Goal: Task Accomplishment & Management: Complete application form

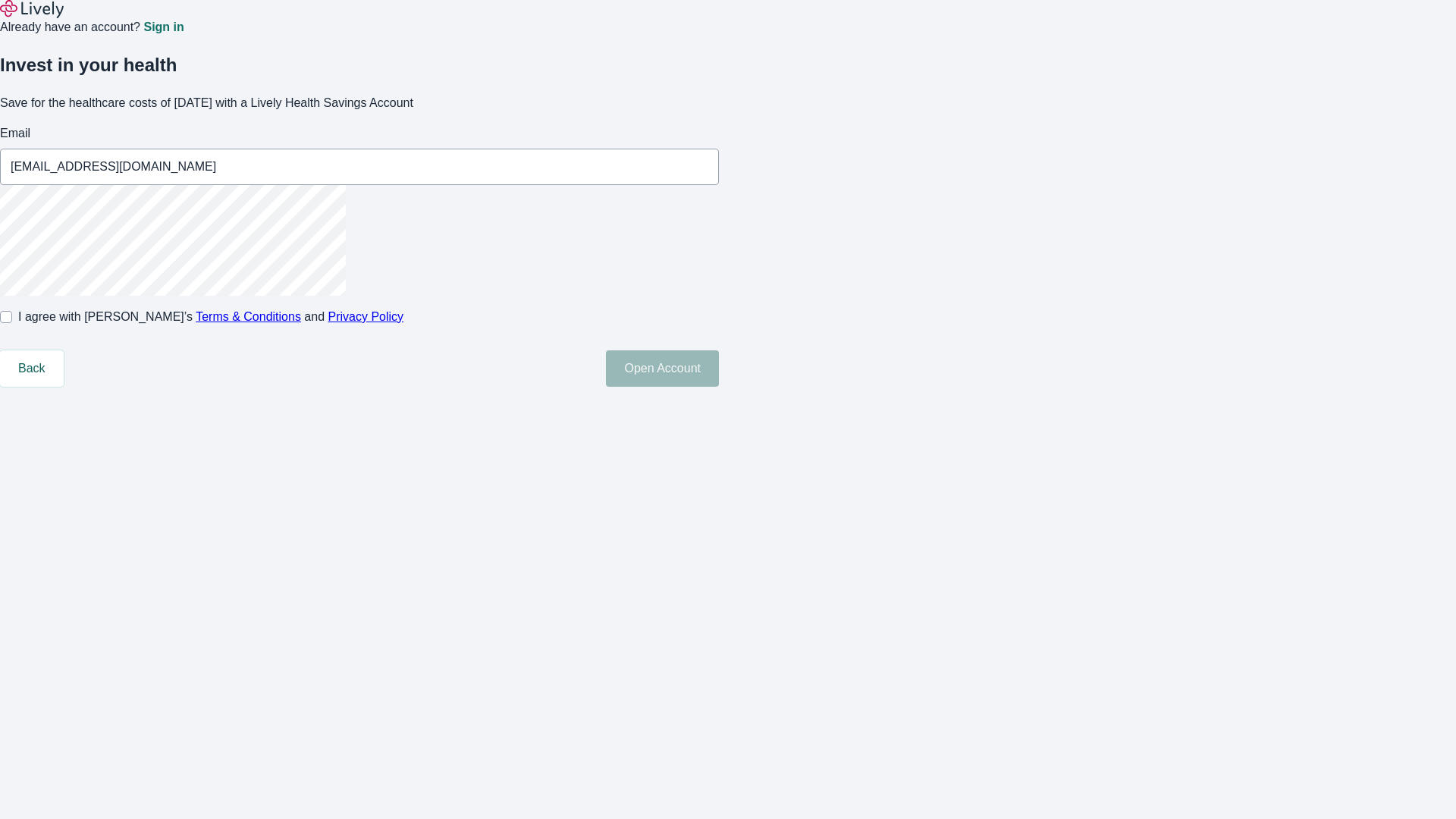
click at [12, 324] on input "I agree with Lively’s Terms & Conditions and Privacy Policy" at bounding box center [6, 317] width 12 height 12
checkbox input "true"
click at [719, 387] on button "Open Account" at bounding box center [662, 368] width 113 height 36
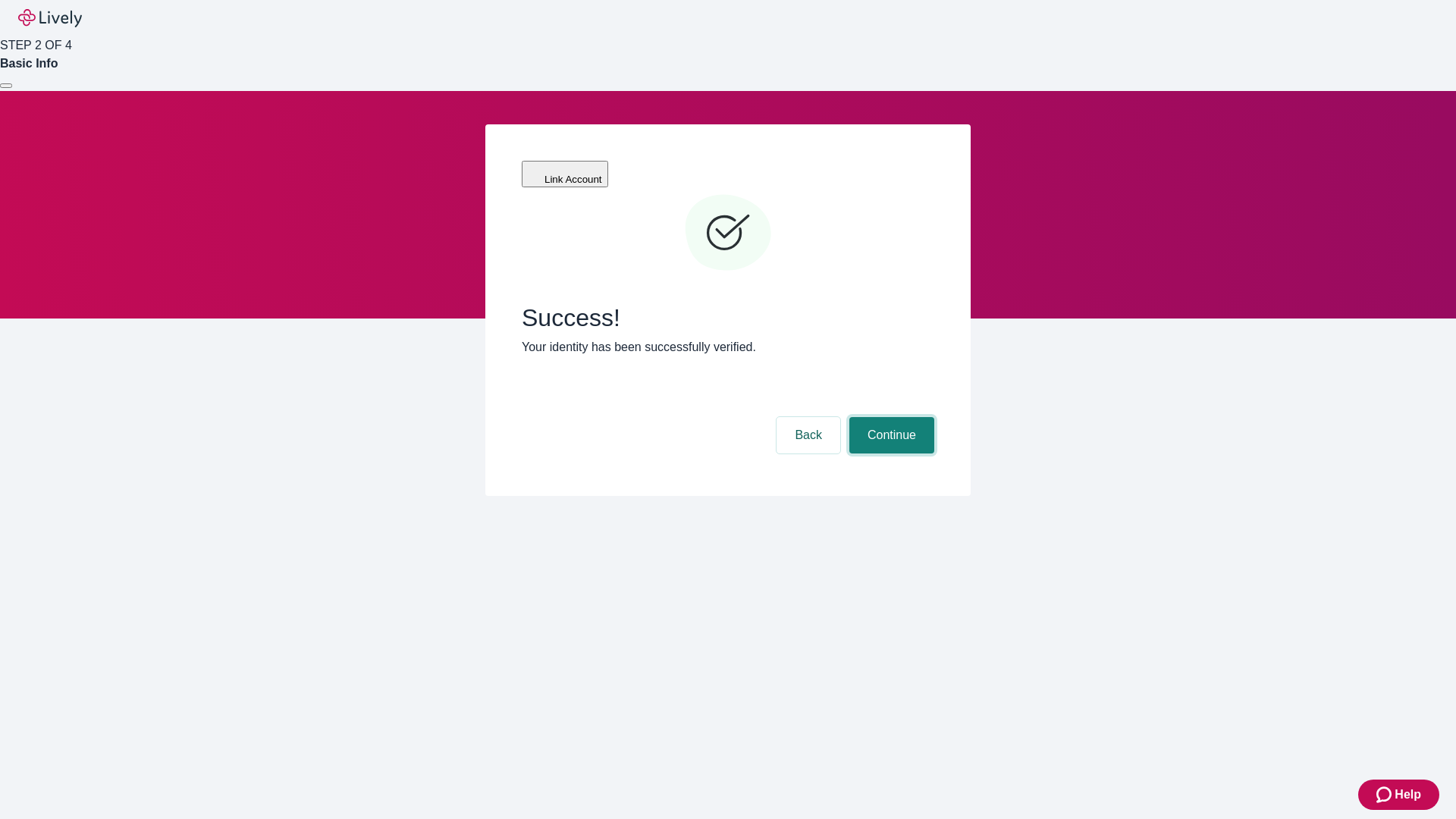
click at [890, 418] on button "Continue" at bounding box center [892, 436] width 85 height 36
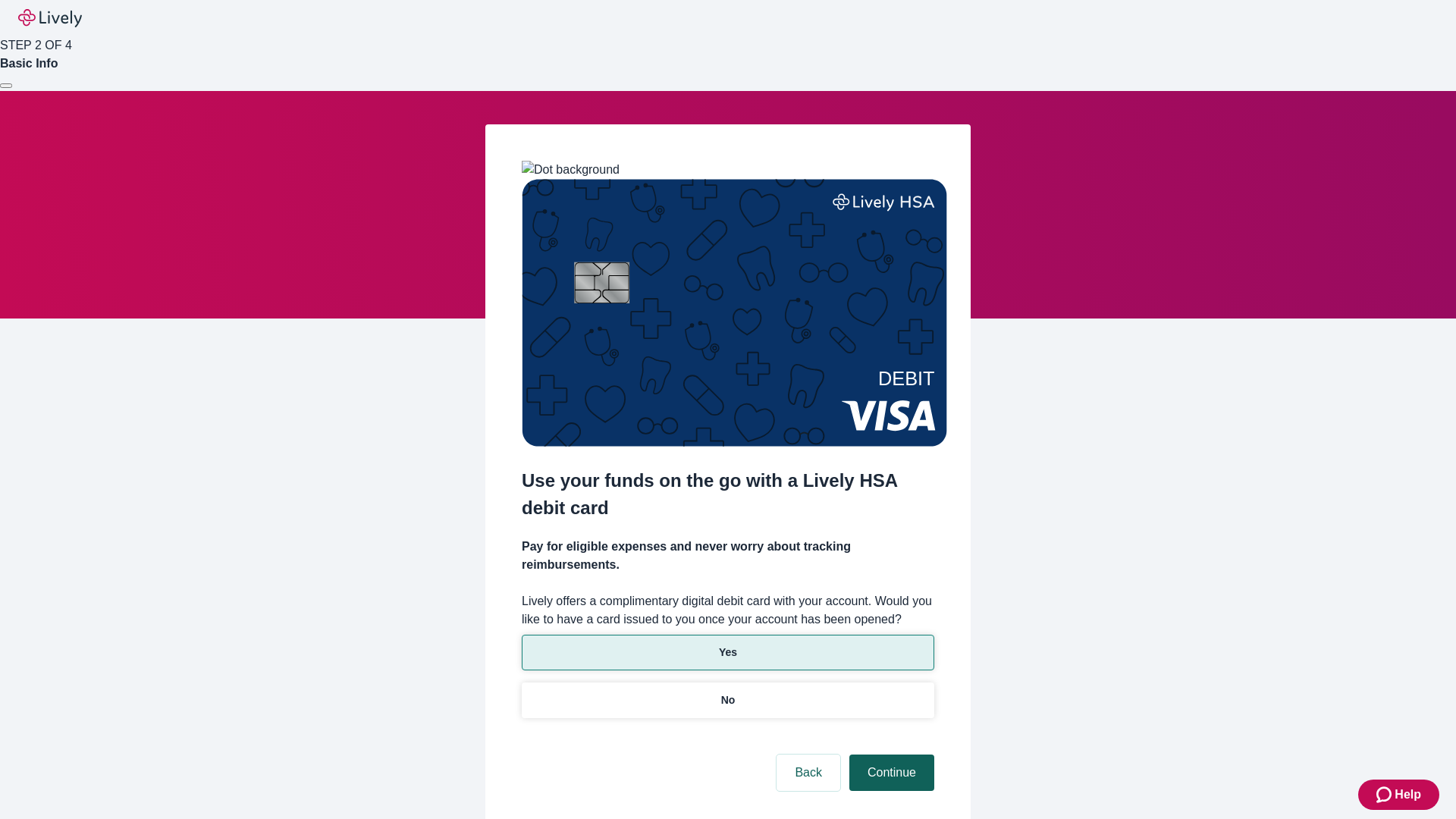
click at [728, 645] on p "Yes" at bounding box center [728, 653] width 18 height 16
click at [890, 754] on button "Continue" at bounding box center [892, 772] width 85 height 36
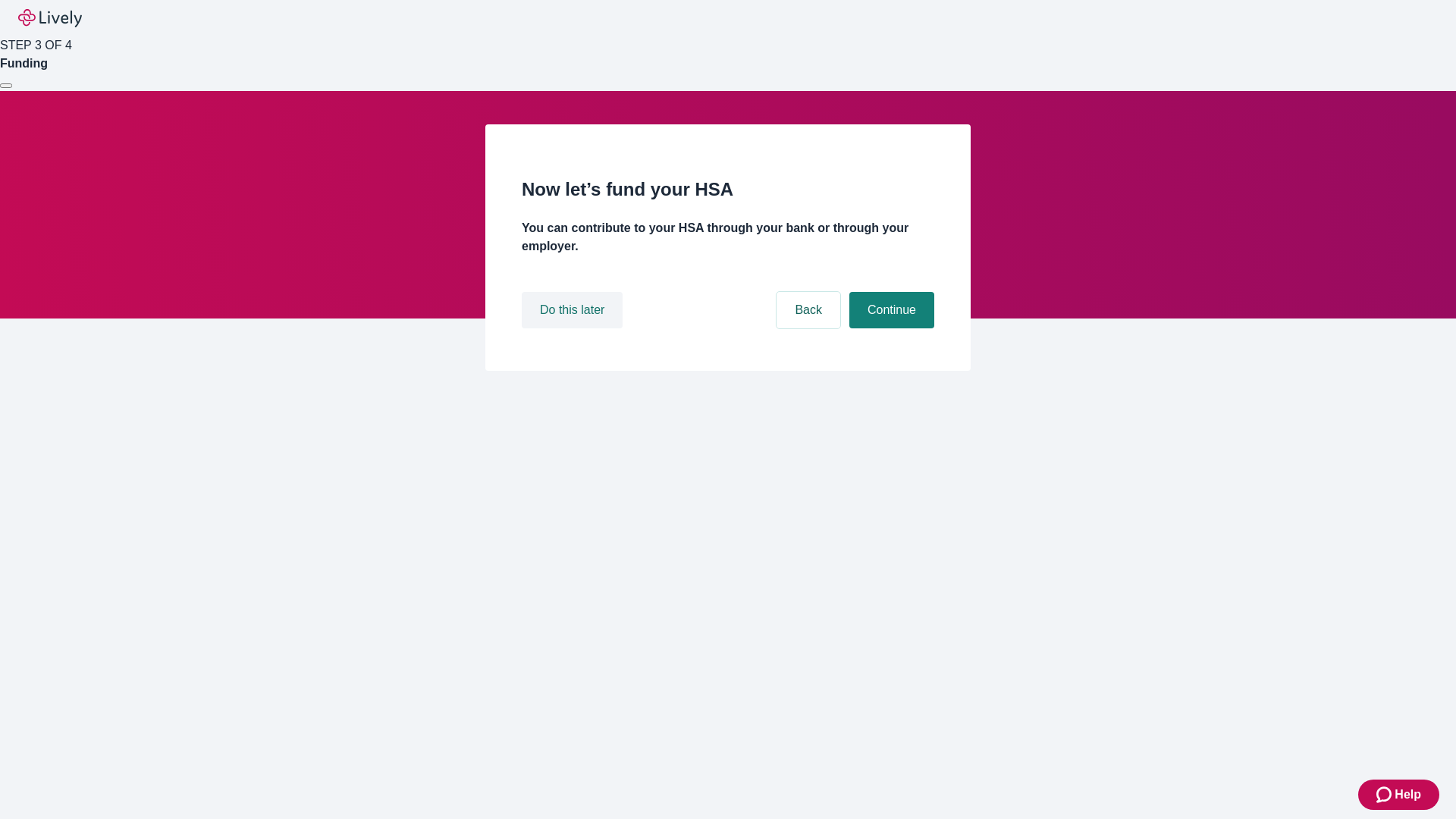
click at [574, 328] on button "Do this later" at bounding box center [572, 310] width 101 height 36
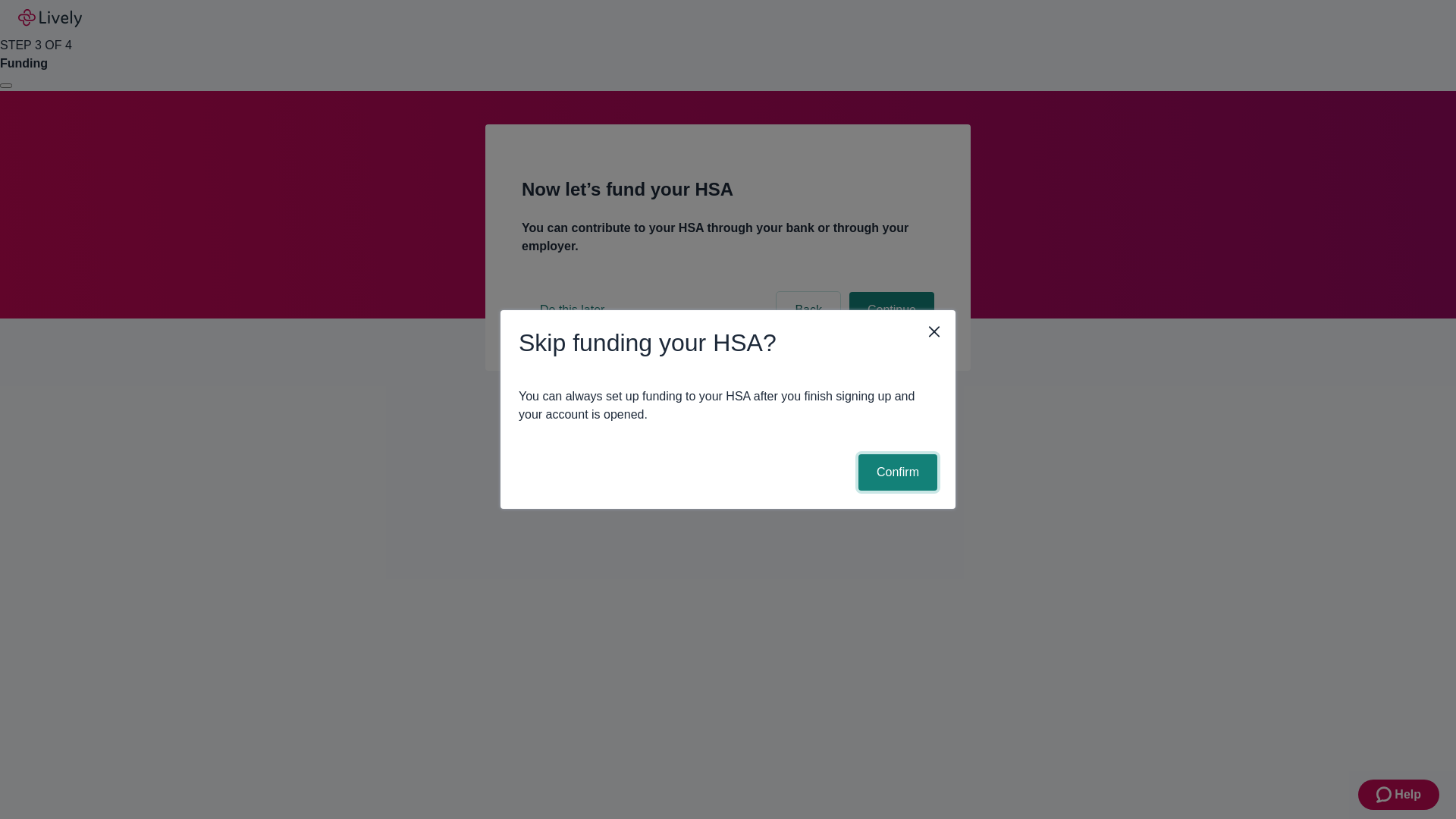
click at [895, 473] on button "Confirm" at bounding box center [897, 473] width 79 height 36
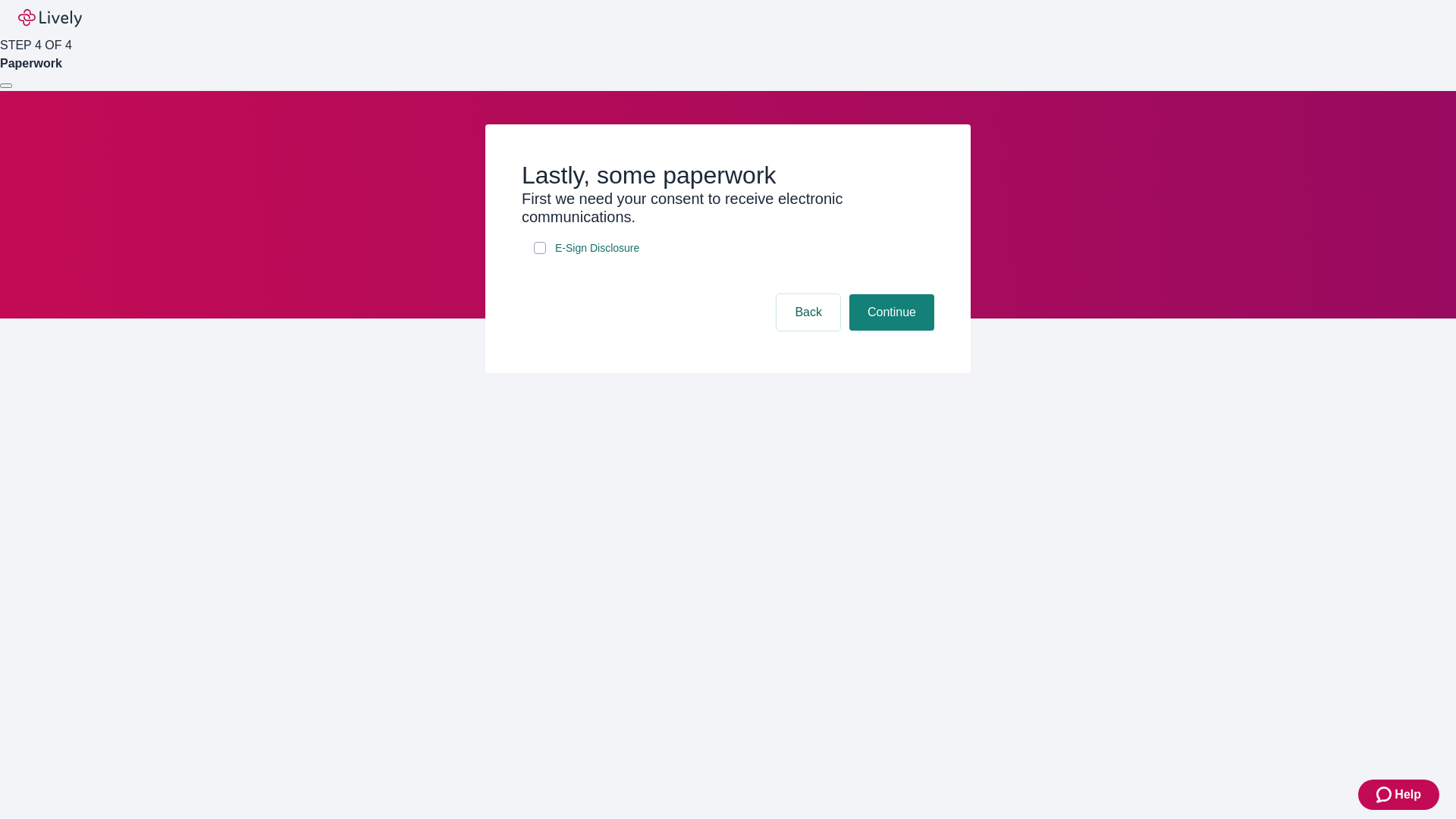
click at [540, 254] on input "E-Sign Disclosure" at bounding box center [540, 248] width 12 height 12
checkbox input "true"
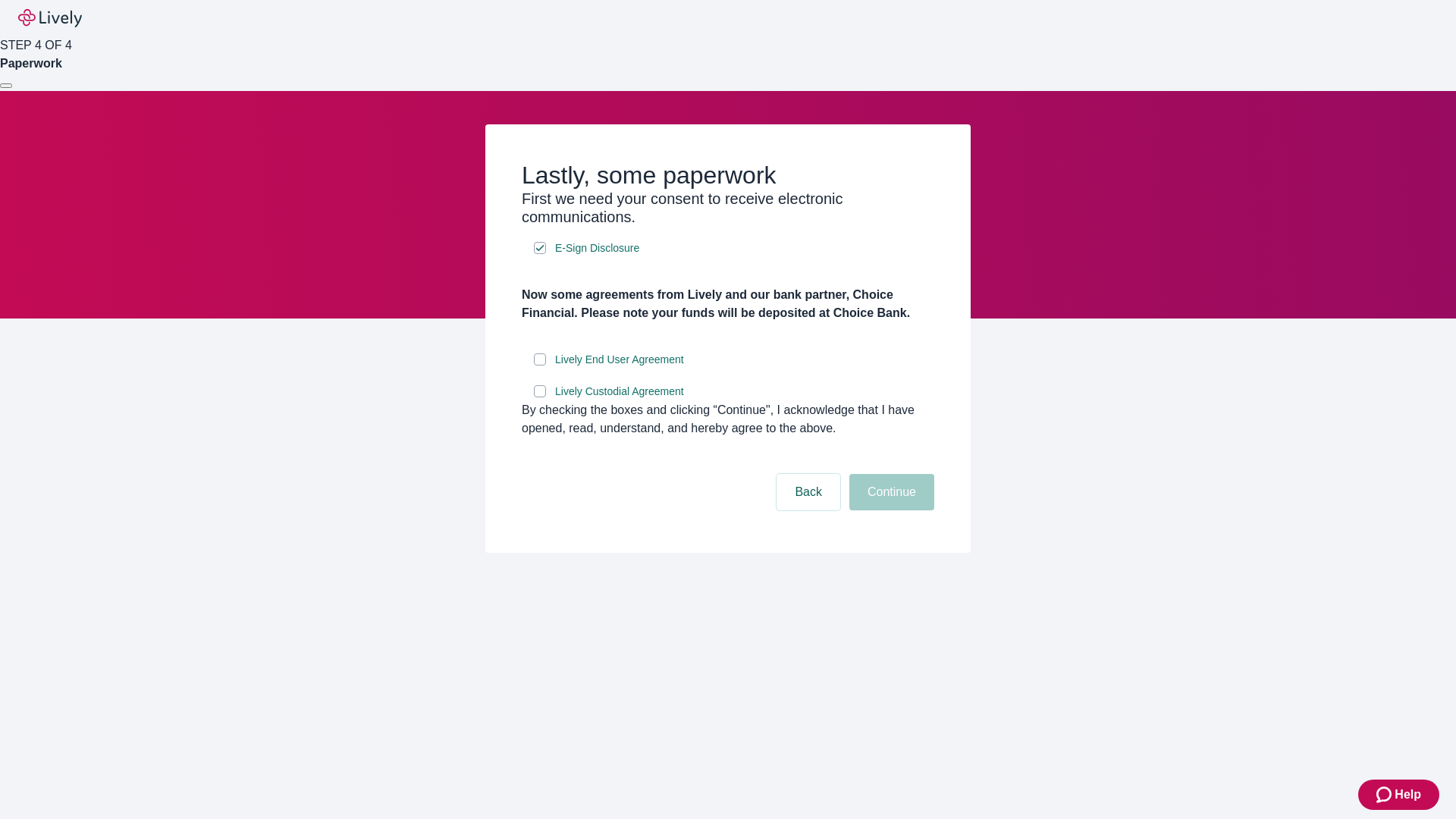
click at [540, 365] on input "Lively End User Agreement" at bounding box center [540, 360] width 12 height 12
checkbox input "true"
click at [540, 398] on input "Lively Custodial Agreement" at bounding box center [540, 391] width 12 height 12
checkbox input "true"
click at [890, 511] on button "Continue" at bounding box center [892, 493] width 85 height 36
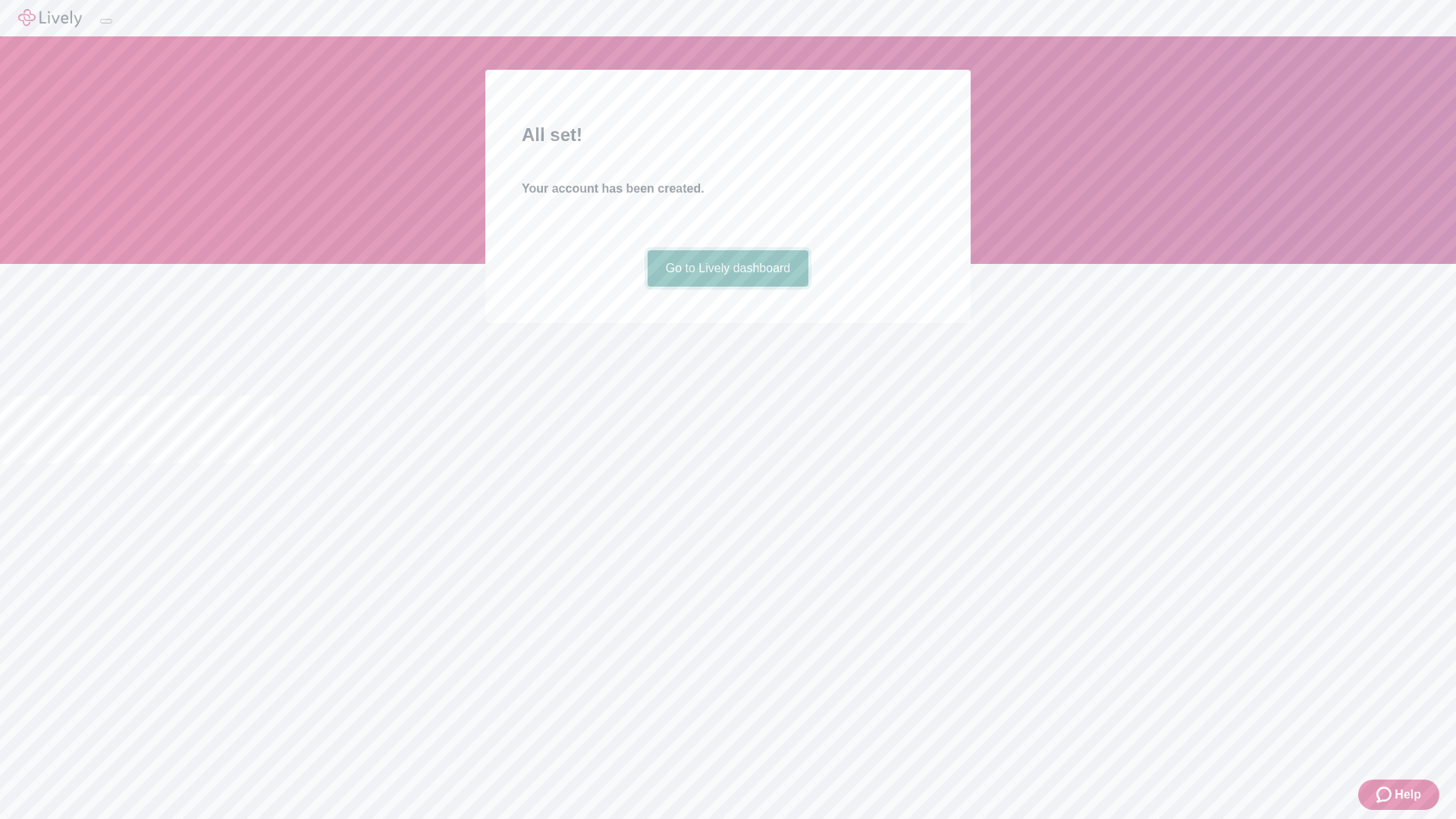
click at [728, 287] on link "Go to Lively dashboard" at bounding box center [728, 269] width 161 height 36
